Goal: Task Accomplishment & Management: Complete application form

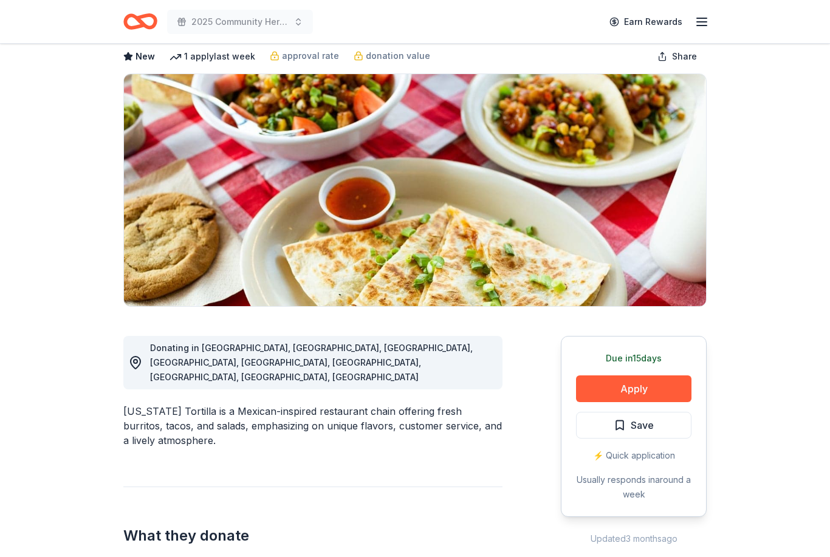
scroll to position [66, 0]
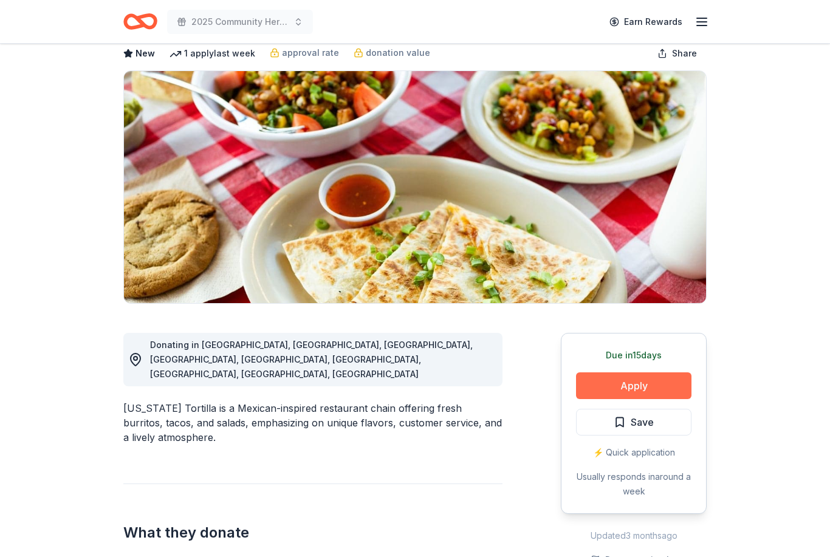
click at [636, 392] on button "Apply" at bounding box center [633, 385] width 115 height 27
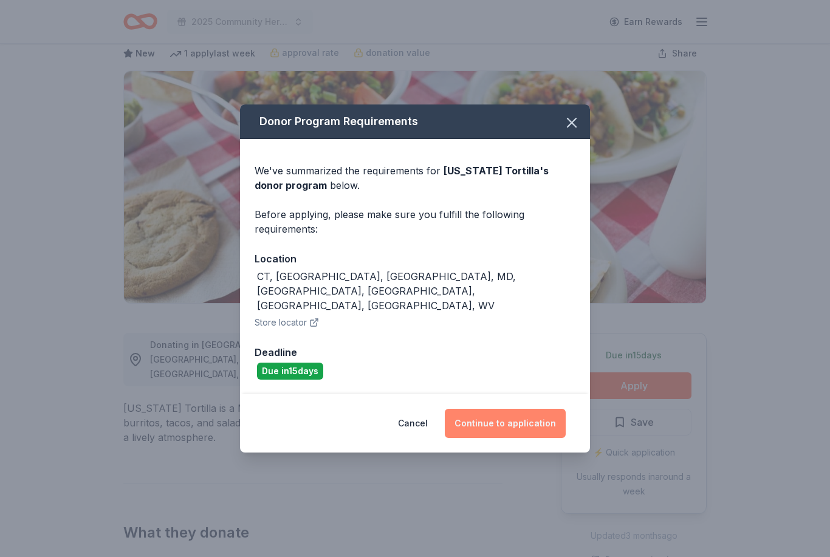
click at [536, 431] on button "Continue to application" at bounding box center [505, 423] width 121 height 29
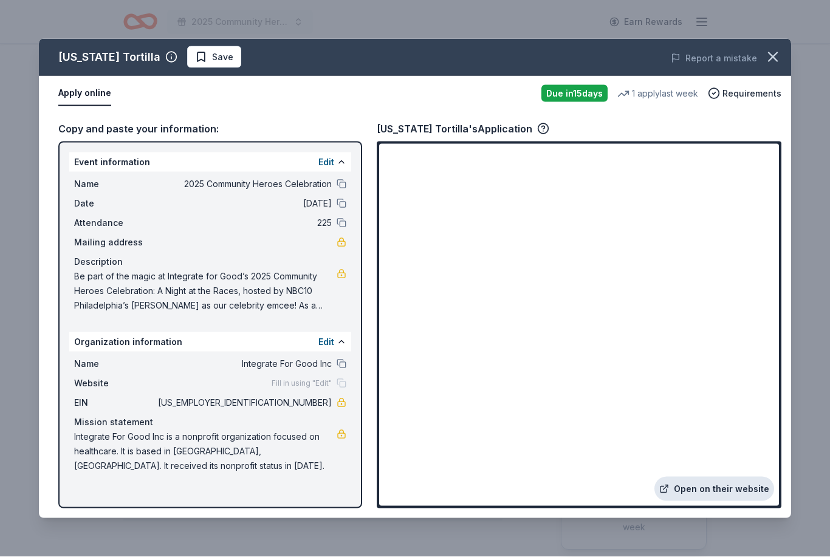
scroll to position [30, 0]
click at [728, 484] on link "Open on their website" at bounding box center [714, 489] width 120 height 24
click at [195, 59] on span "Save" at bounding box center [214, 57] width 38 height 15
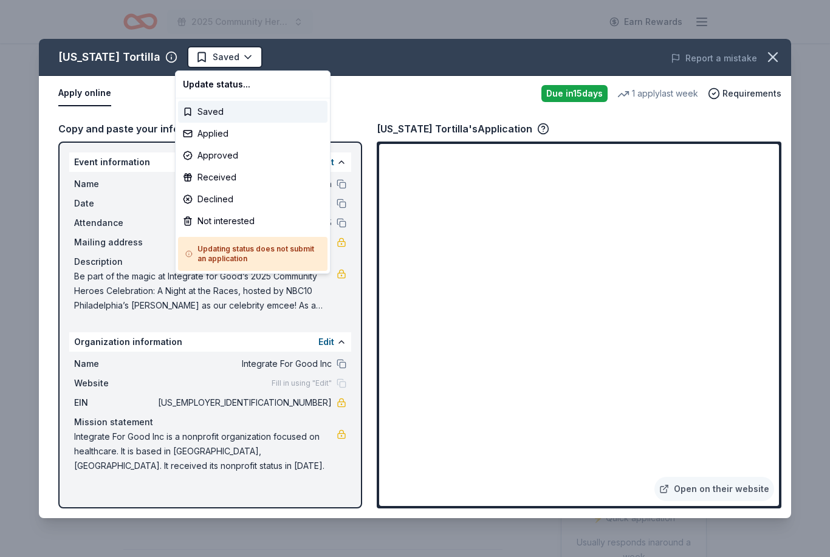
click at [194, 89] on body "2025 Community Heroes Celebration Earn Rewards Due in 15 days Share California …" at bounding box center [415, 278] width 830 height 557
click at [194, 60] on html "2025 Community Heroes Celebration Earn Rewards Due in 15 days Share California …" at bounding box center [415, 278] width 830 height 557
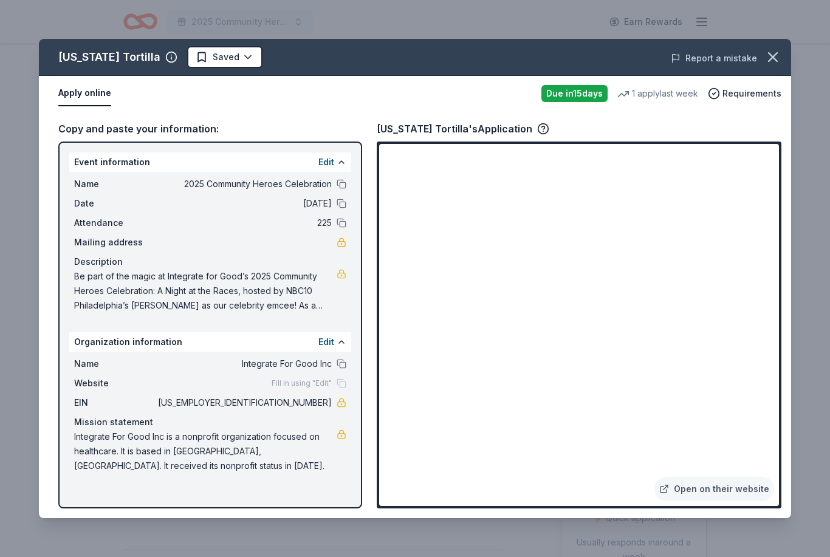
click at [740, 64] on button "Report a mistake" at bounding box center [713, 58] width 86 height 15
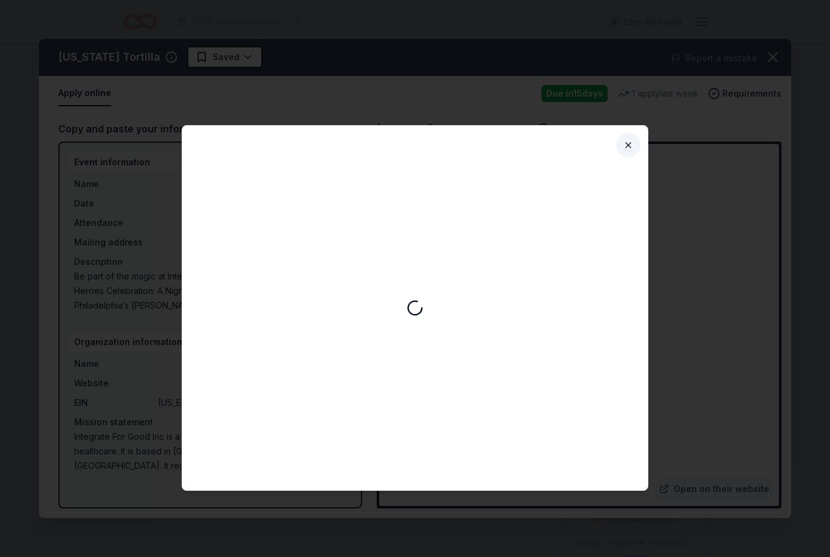
click at [631, 151] on button "Close" at bounding box center [628, 145] width 24 height 24
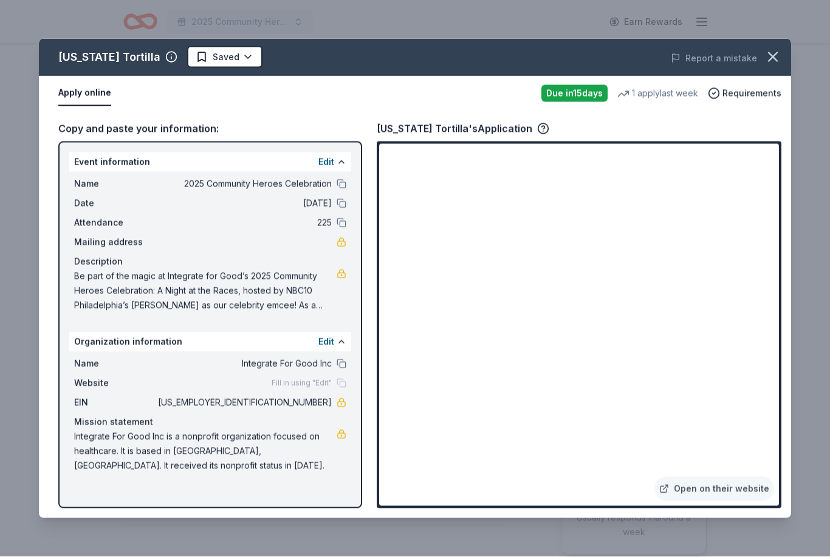
scroll to position [25, 0]
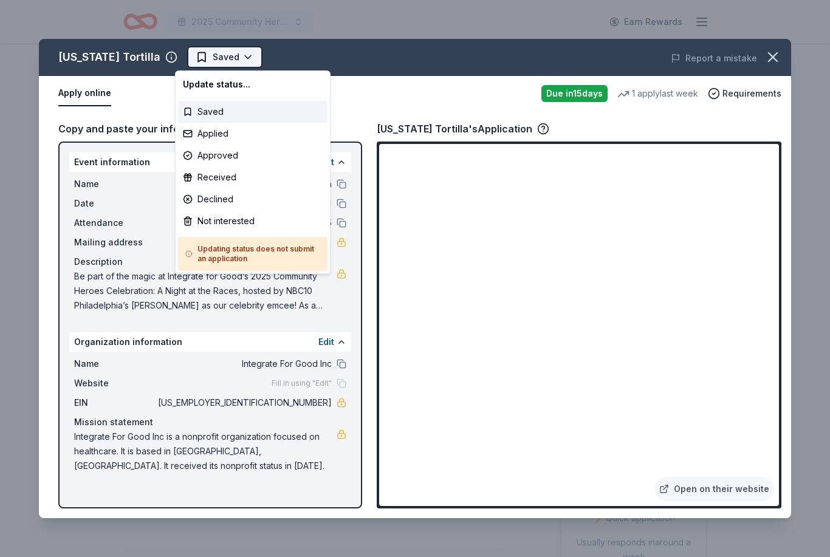
click at [240, 85] on body "2025 Community Heroes Celebration Earn Rewards Due in 15 days Share California …" at bounding box center [415, 278] width 830 height 557
click at [235, 135] on div "Applied" at bounding box center [252, 134] width 149 height 22
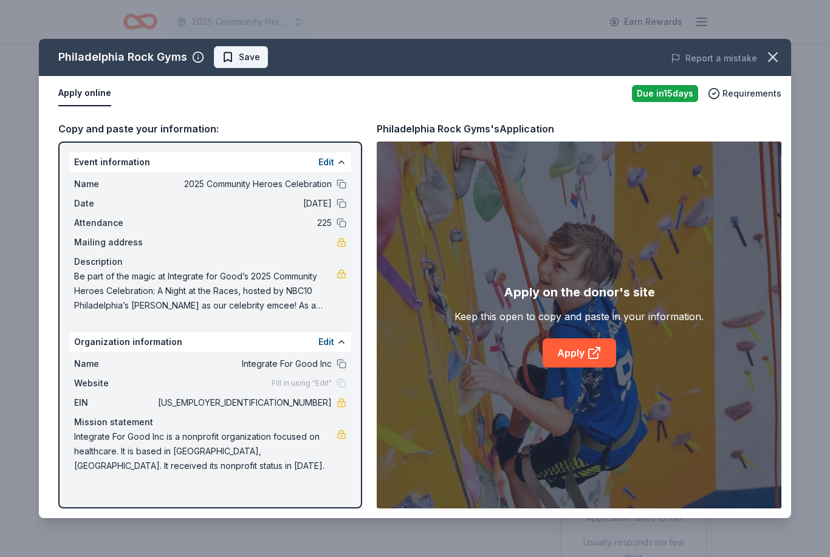
click at [255, 62] on span "Save" at bounding box center [249, 57] width 21 height 15
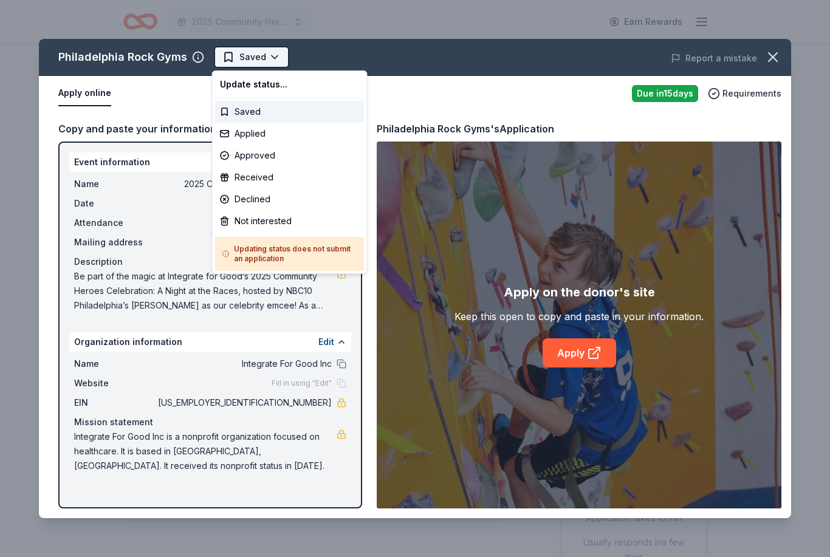
click at [270, 57] on html "2025 Community Heroes Celebration Earn Rewards Due in 15 days Share Philadelphi…" at bounding box center [415, 278] width 830 height 557
click at [263, 140] on div "Applied" at bounding box center [289, 134] width 149 height 22
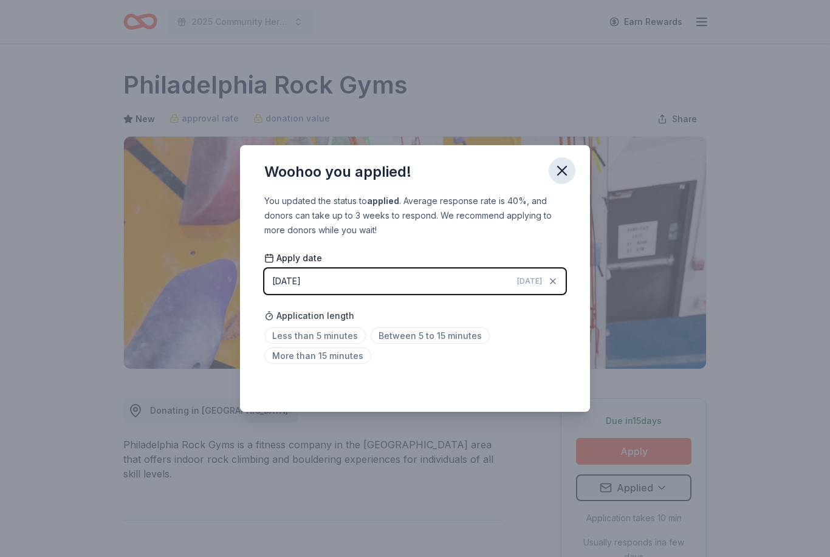
click at [571, 171] on button "button" at bounding box center [561, 170] width 27 height 27
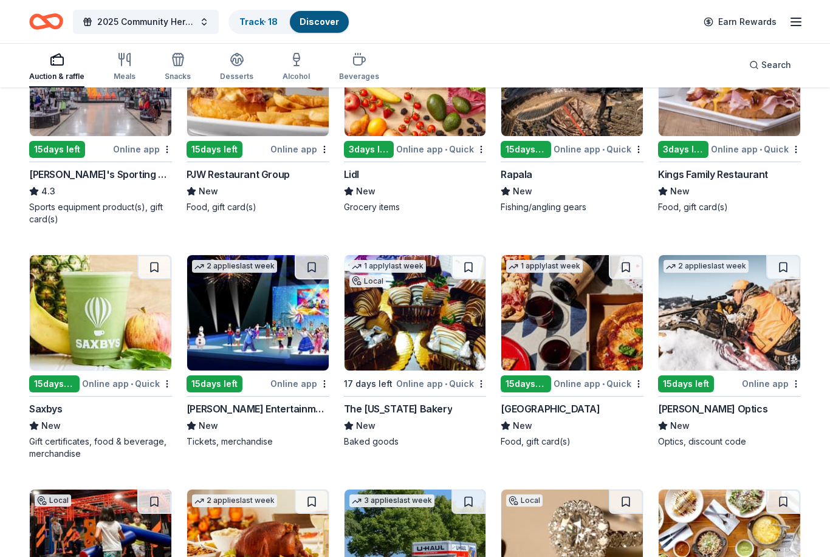
scroll to position [4362, 0]
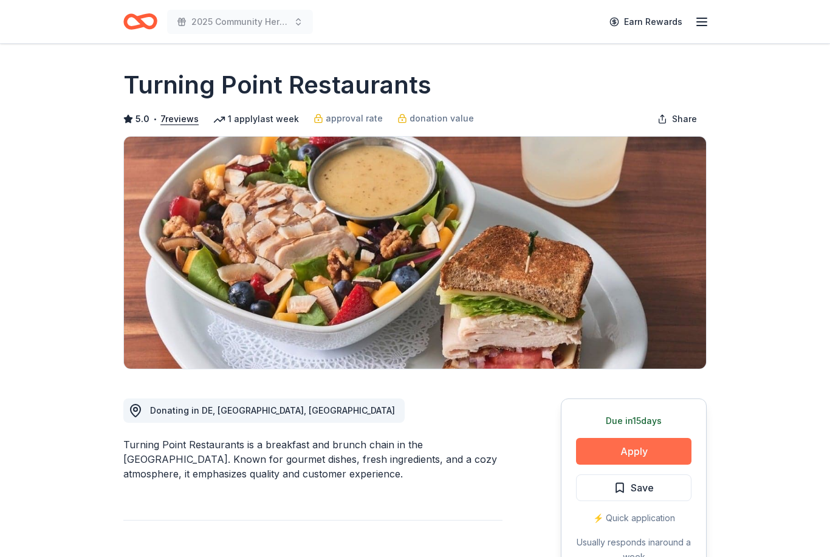
click at [652, 443] on button "Apply" at bounding box center [633, 451] width 115 height 27
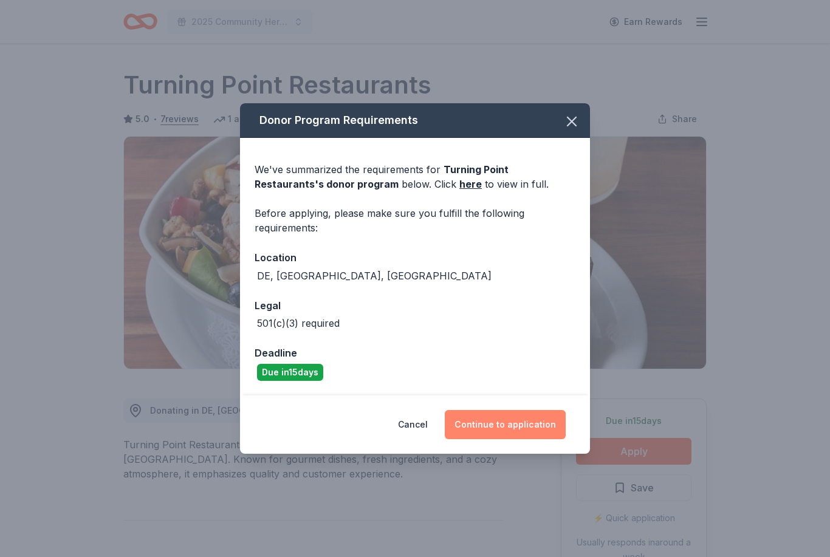
click at [534, 432] on button "Continue to application" at bounding box center [505, 424] width 121 height 29
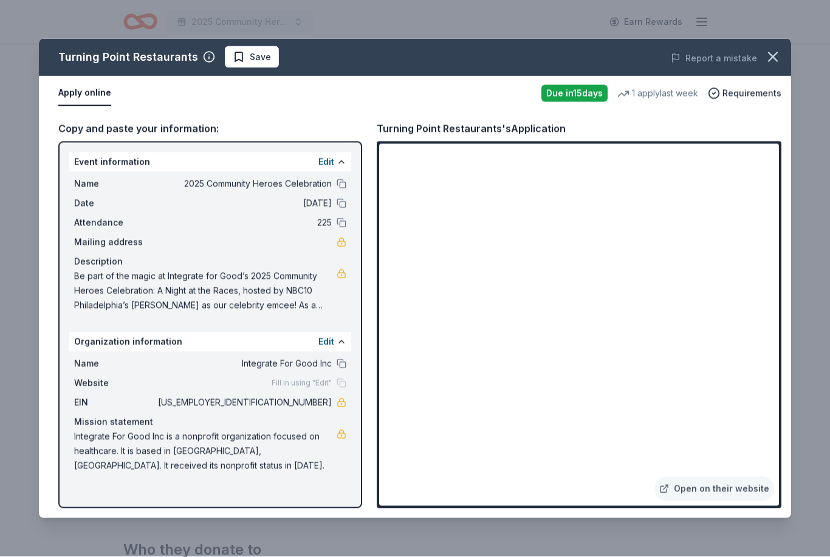
scroll to position [200, 0]
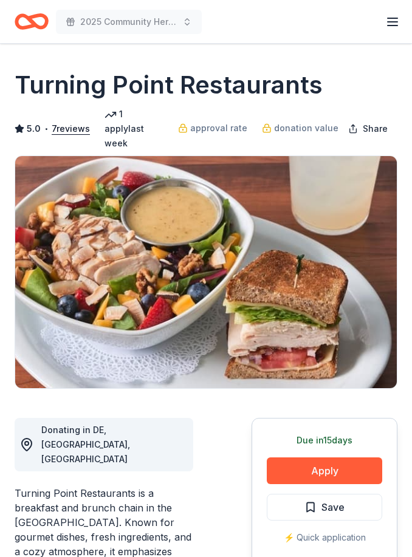
click at [349, 501] on button "Save" at bounding box center [324, 507] width 115 height 27
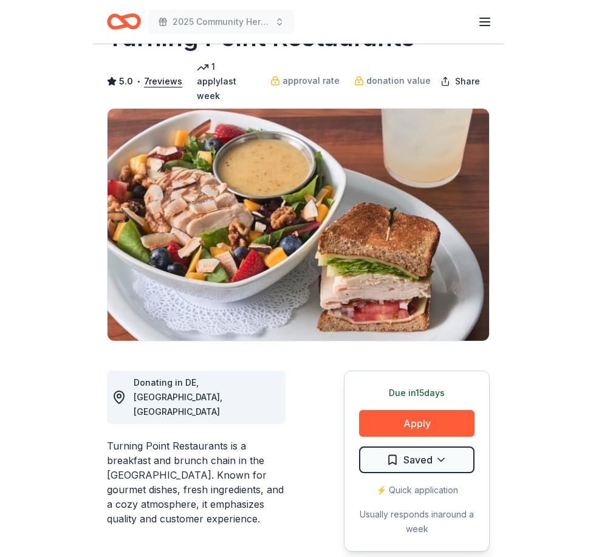
scroll to position [53, 0]
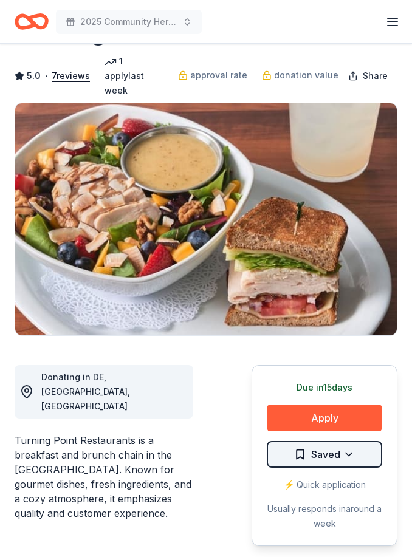
click at [352, 441] on html "2025 Community Heroes Celebration Earn Rewards Due [DATE] Share Turning Point R…" at bounding box center [206, 225] width 412 height 557
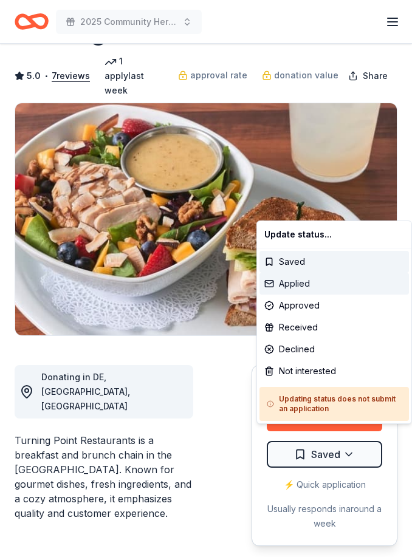
click at [321, 282] on div "Applied" at bounding box center [333, 284] width 149 height 22
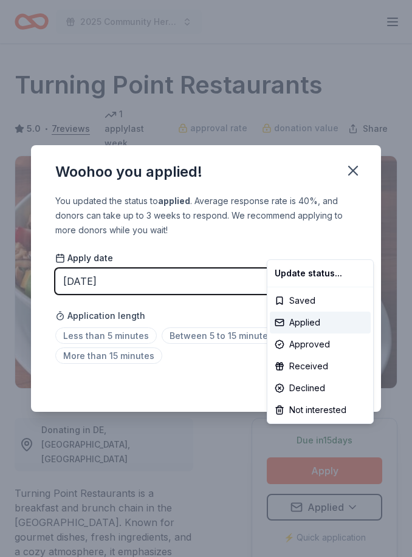
click at [304, 236] on html "2025 Community Heroes Celebration Earn Rewards Due [DATE] Share Turning Point R…" at bounding box center [206, 278] width 412 height 557
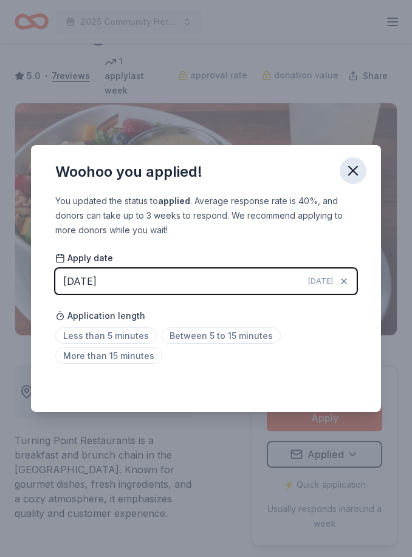
click at [349, 179] on icon "button" at bounding box center [352, 170] width 17 height 17
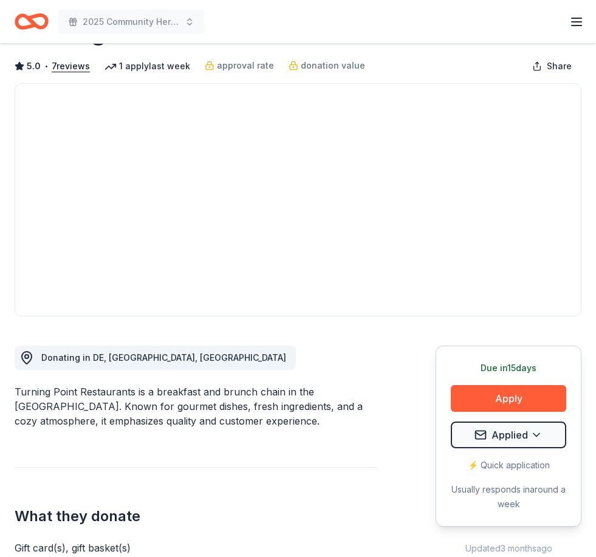
scroll to position [0, 0]
